Goal: Task Accomplishment & Management: Use online tool/utility

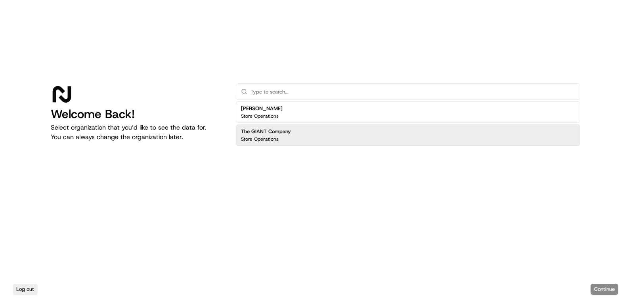
drag, startPoint x: 317, startPoint y: 132, endPoint x: 549, endPoint y: 205, distance: 242.9
click at [317, 132] on div "The GIANT Company Store Operations" at bounding box center [408, 134] width 344 height 21
click at [613, 285] on button "Continue" at bounding box center [605, 289] width 28 height 11
